Goal: Book appointment/travel/reservation

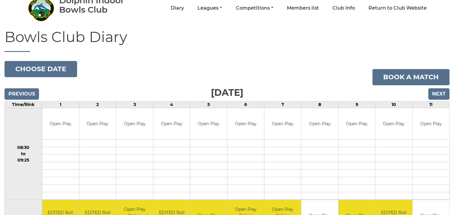
scroll to position [30, 0]
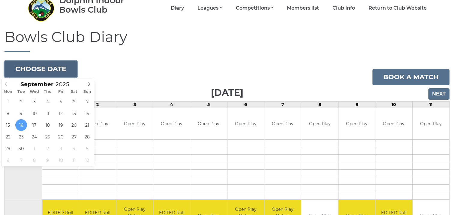
click at [65, 71] on button "Choose date" at bounding box center [41, 69] width 73 height 16
type input "2025-09-19"
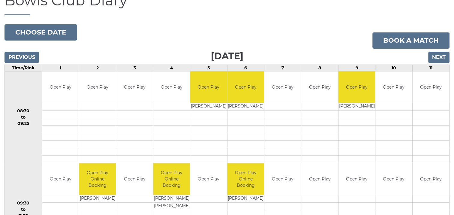
scroll to position [60, 0]
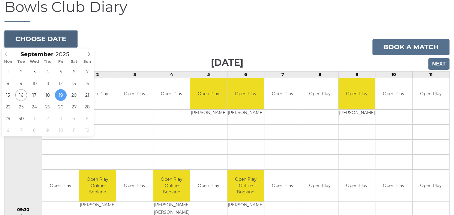
click at [36, 40] on button "Choose date" at bounding box center [41, 39] width 73 height 16
type input "[DATE]"
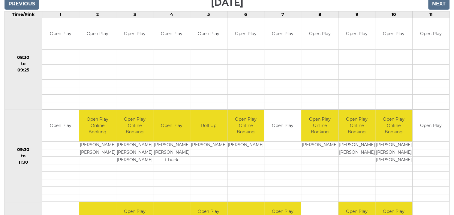
scroll to position [60, 0]
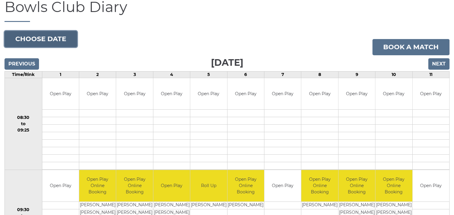
click at [59, 40] on button "Choose date" at bounding box center [41, 39] width 73 height 16
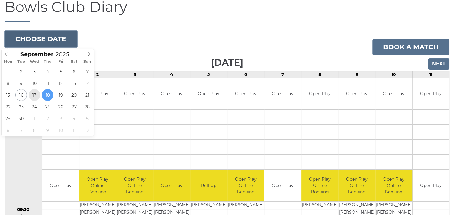
type input "[DATE]"
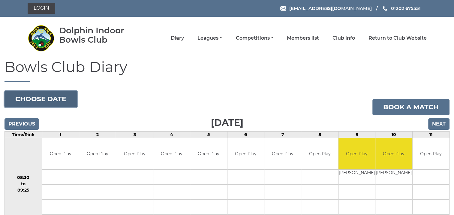
click at [42, 98] on button "Choose date" at bounding box center [41, 99] width 73 height 16
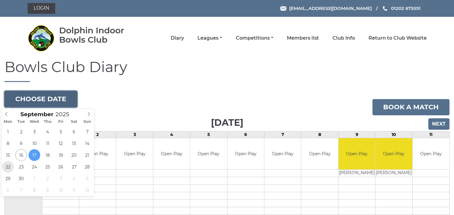
type input "2025-09-22"
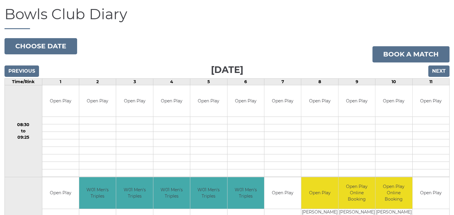
scroll to position [30, 0]
